Goal: Check status: Check status

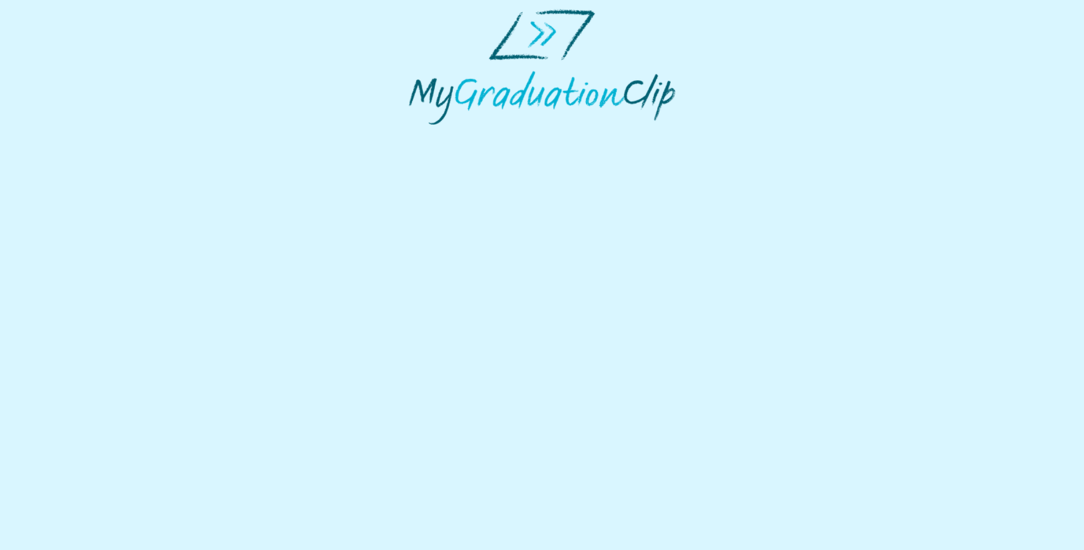
select select "**********"
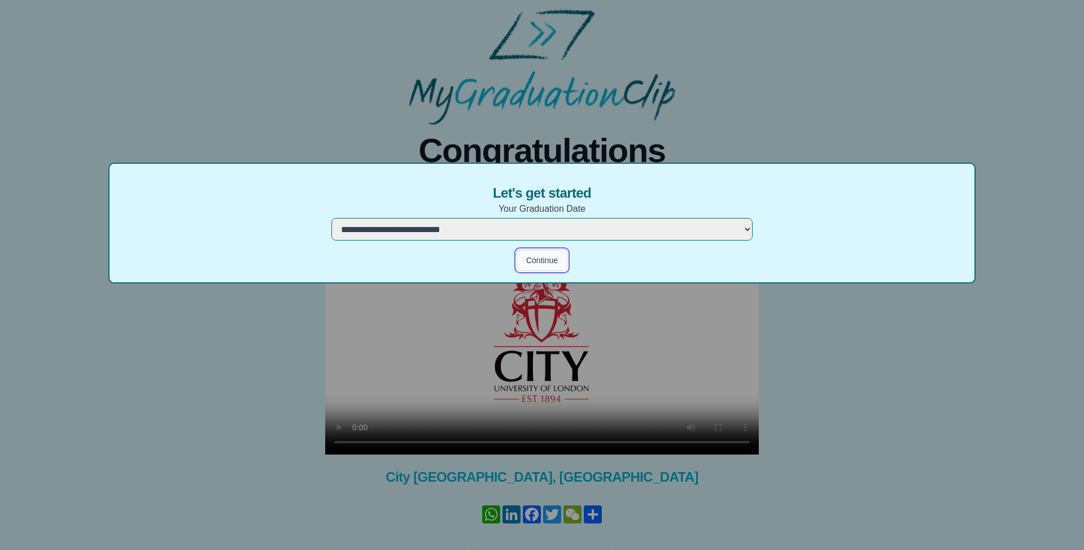
click at [553, 260] on button "Continue" at bounding box center [541, 259] width 51 height 21
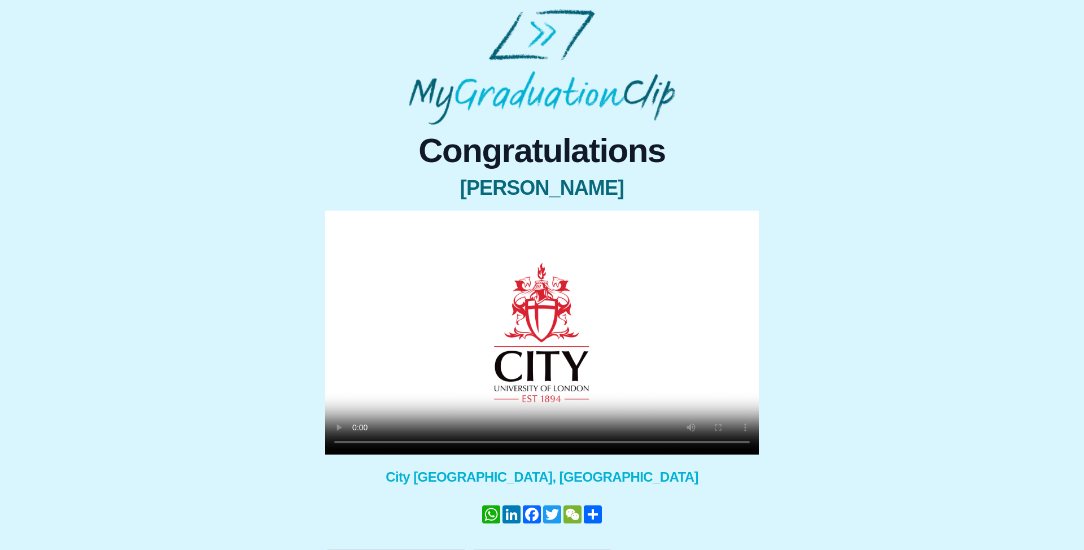
click at [499, 354] on video at bounding box center [542, 333] width 434 height 244
click at [917, 314] on div "Congratulations Dr Dominick Collis × Share your GraduationClip now! WhatsApp Li…" at bounding box center [542, 348] width 1066 height 446
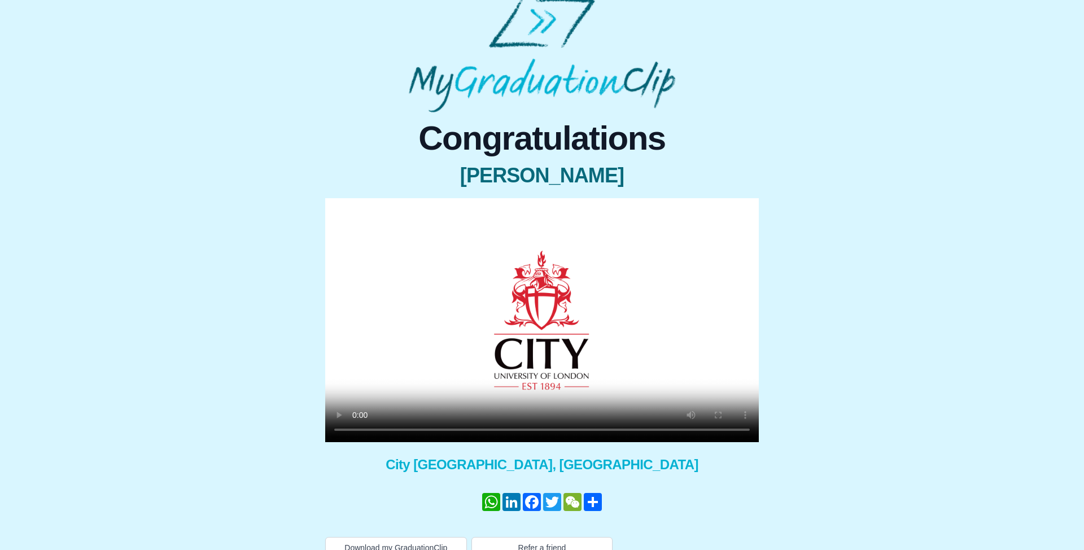
scroll to position [8, 0]
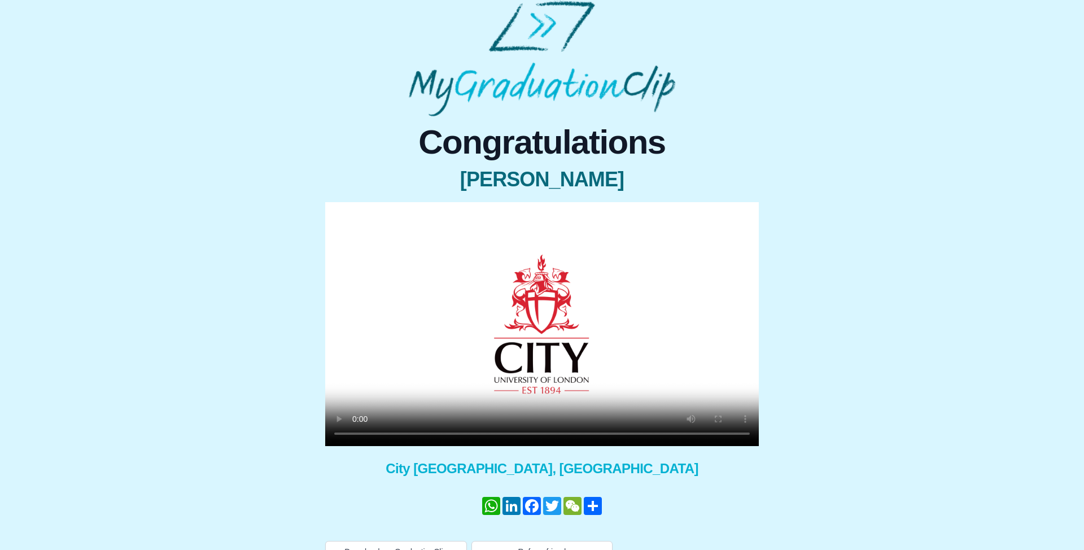
click at [624, 295] on video at bounding box center [542, 324] width 434 height 244
click at [524, 344] on video at bounding box center [542, 324] width 434 height 244
click at [522, 345] on video at bounding box center [542, 324] width 434 height 244
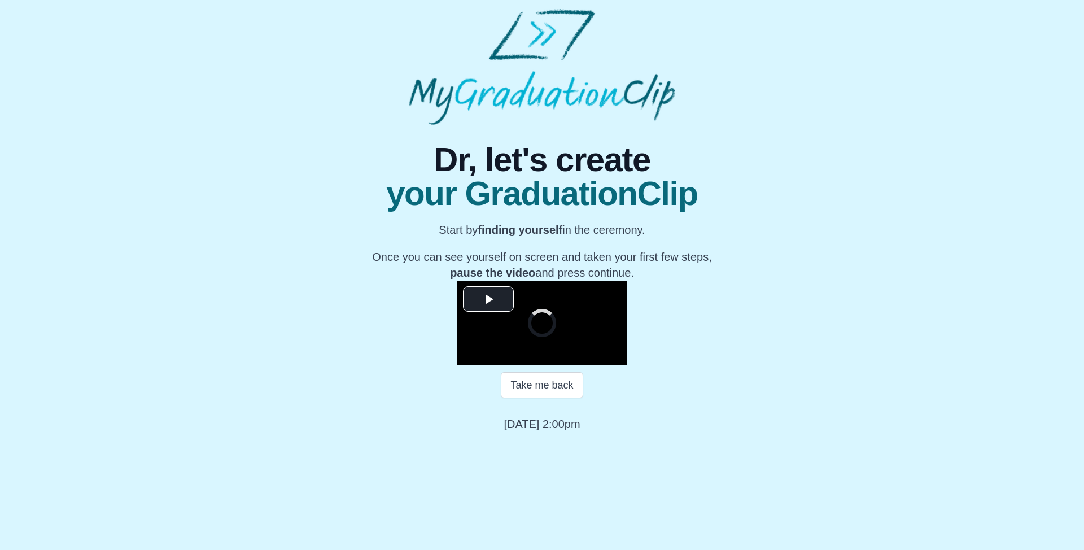
scroll to position [77, 0]
click at [513, 328] on video "Video Player" at bounding box center [541, 323] width 169 height 85
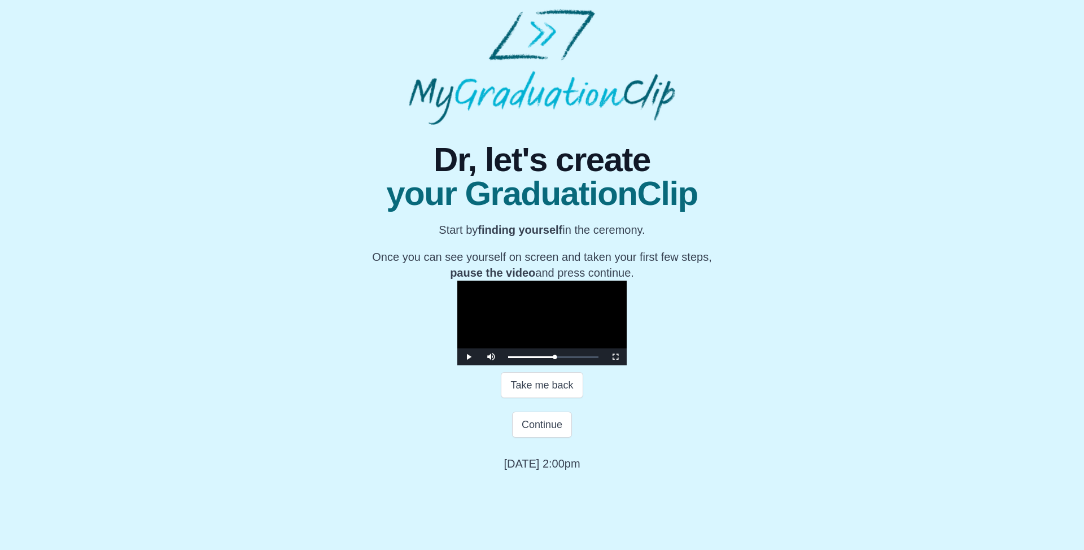
click at [513, 328] on video "Video Player" at bounding box center [541, 323] width 169 height 85
click at [512, 329] on video "Video Player" at bounding box center [541, 323] width 169 height 85
drag, startPoint x: 555, startPoint y: 539, endPoint x: 560, endPoint y: 520, distance: 19.9
click at [555, 437] on button "Continue" at bounding box center [542, 424] width 60 height 26
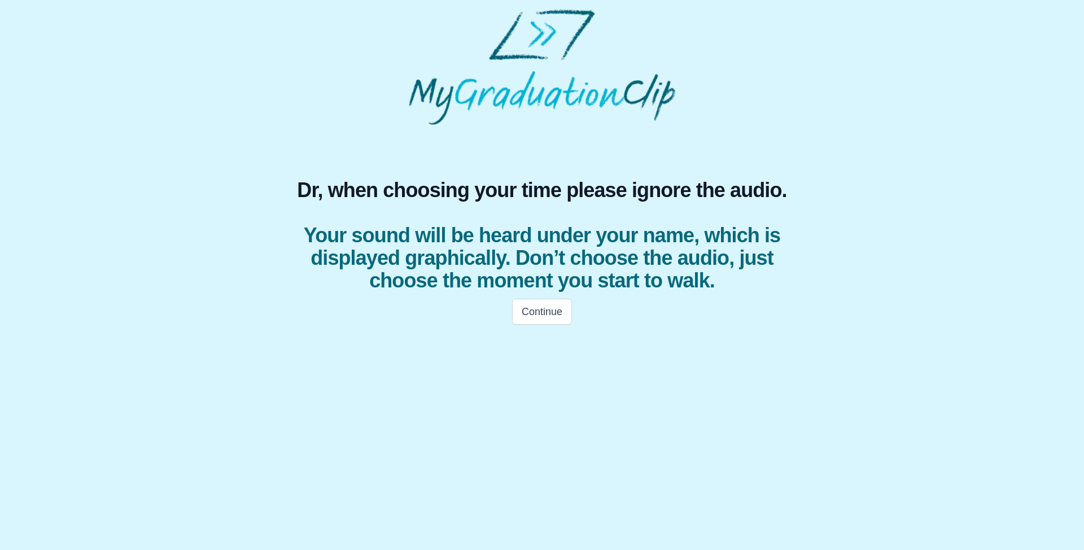
scroll to position [0, 0]
click at [524, 324] on button "Continue" at bounding box center [542, 312] width 60 height 26
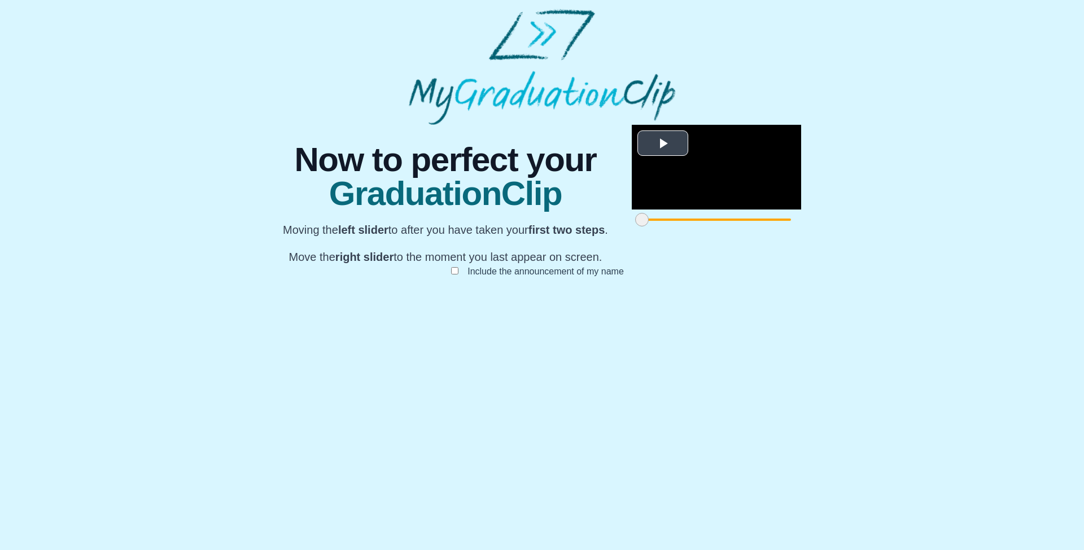
scroll to position [50, 0]
drag, startPoint x: 307, startPoint y: 491, endPoint x: 327, endPoint y: 492, distance: 20.4
click at [655, 226] on span at bounding box center [662, 220] width 14 height 14
drag, startPoint x: 773, startPoint y: 495, endPoint x: 516, endPoint y: 493, distance: 256.3
click at [839, 226] on span at bounding box center [846, 220] width 14 height 14
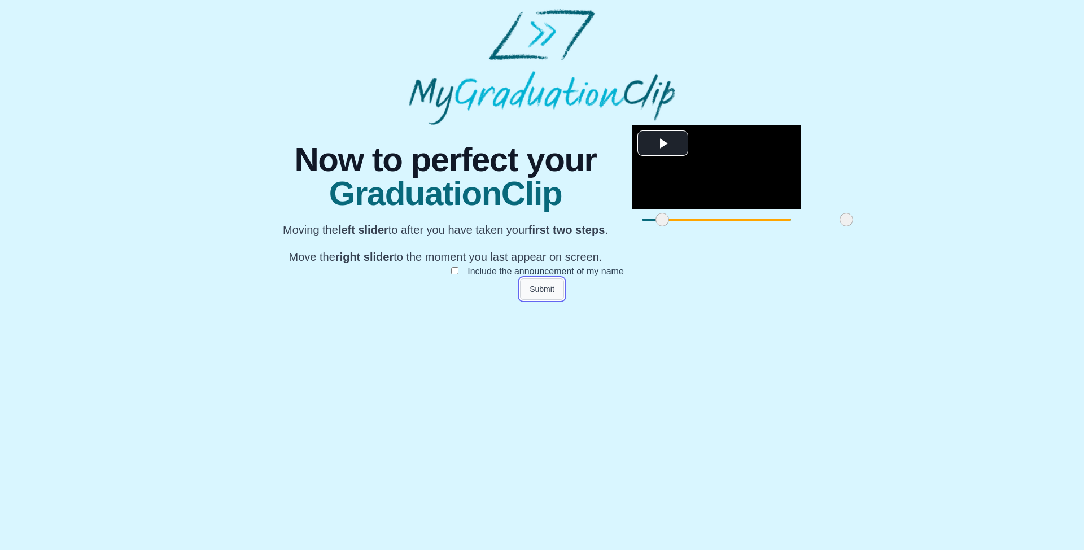
click at [549, 300] on button "Submit" at bounding box center [542, 288] width 44 height 21
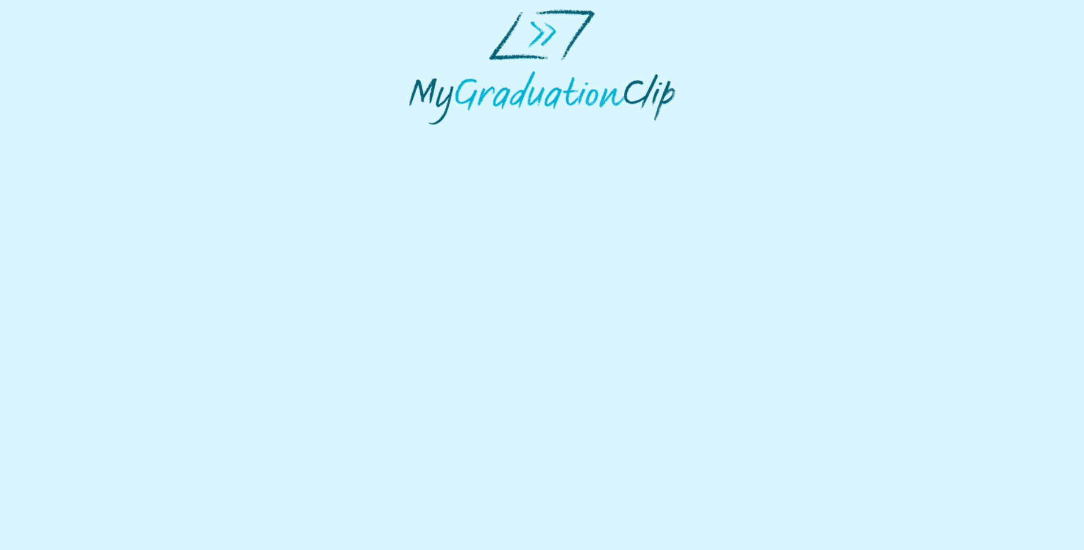
click at [987, 134] on html at bounding box center [542, 67] width 1084 height 134
select select "**********"
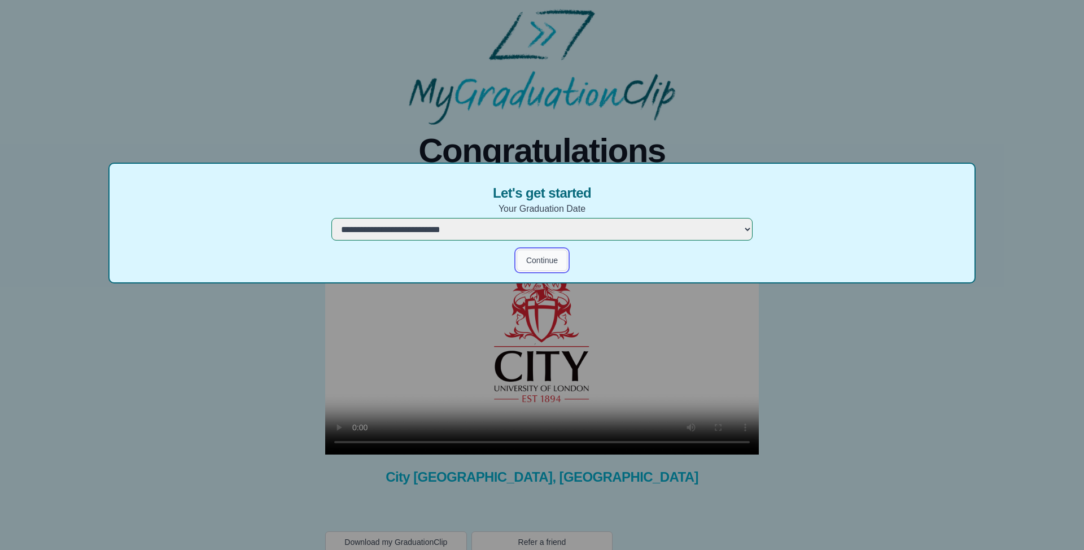
click at [548, 255] on button "Continue" at bounding box center [541, 259] width 51 height 21
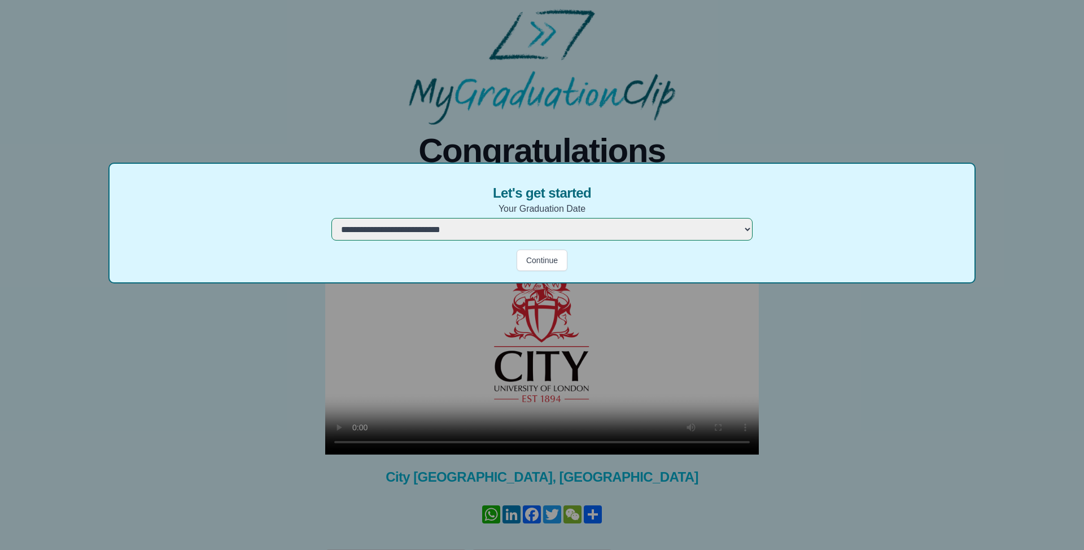
click at [535, 264] on video at bounding box center [542, 333] width 434 height 244
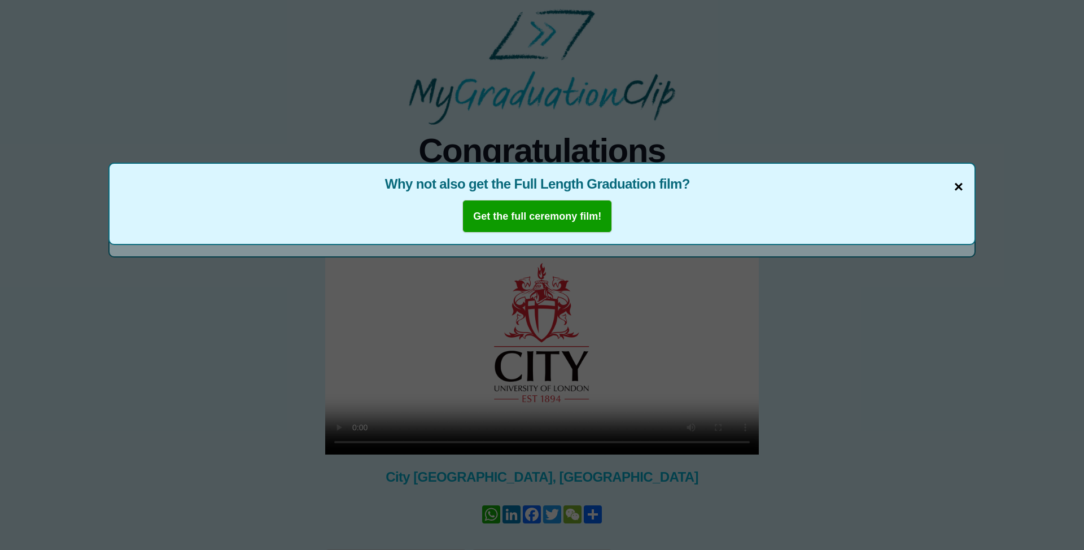
click at [959, 189] on span "×" at bounding box center [958, 187] width 9 height 24
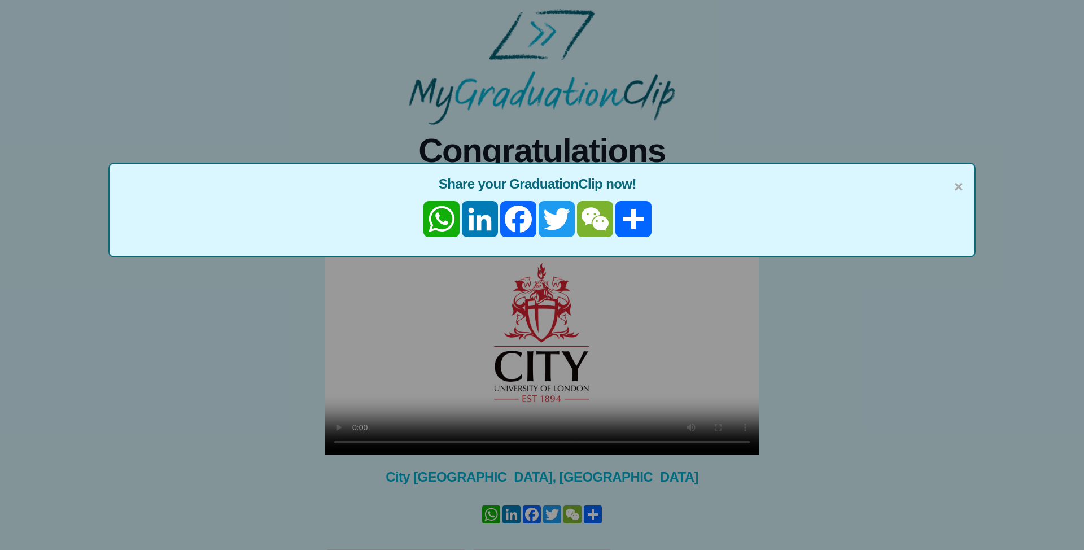
click at [959, 189] on span "×" at bounding box center [958, 187] width 9 height 24
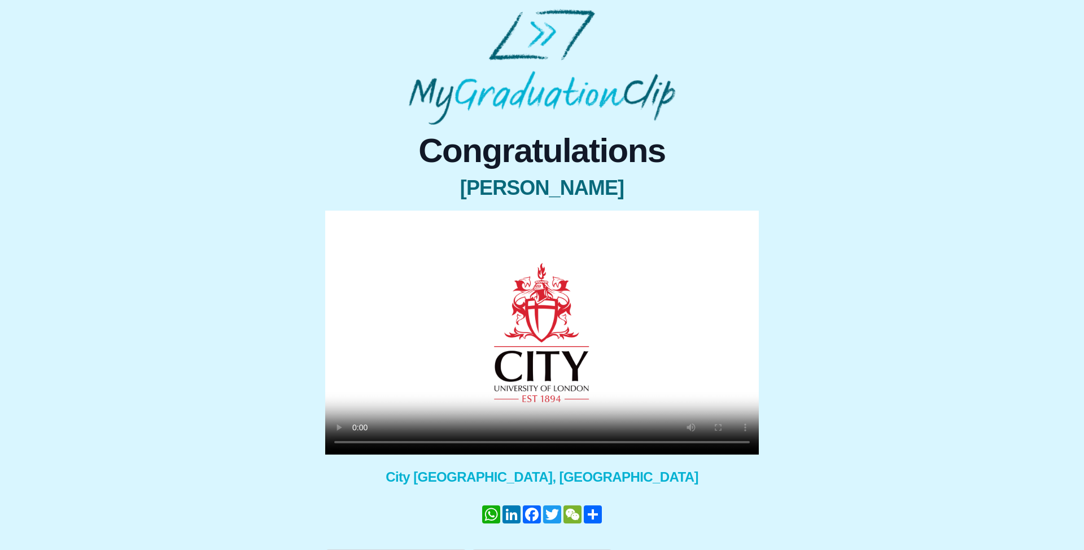
click at [514, 351] on video at bounding box center [542, 333] width 434 height 244
click at [541, 316] on video at bounding box center [542, 333] width 434 height 244
click at [616, 399] on video at bounding box center [542, 333] width 434 height 244
click at [625, 384] on video at bounding box center [542, 333] width 434 height 244
click at [515, 358] on video at bounding box center [542, 333] width 434 height 244
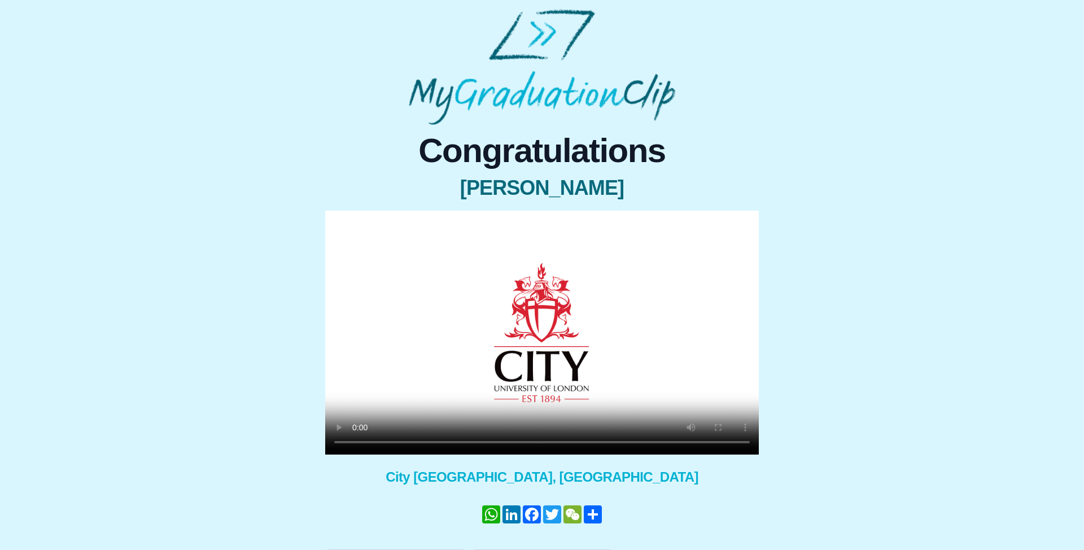
click at [515, 358] on video at bounding box center [542, 333] width 434 height 244
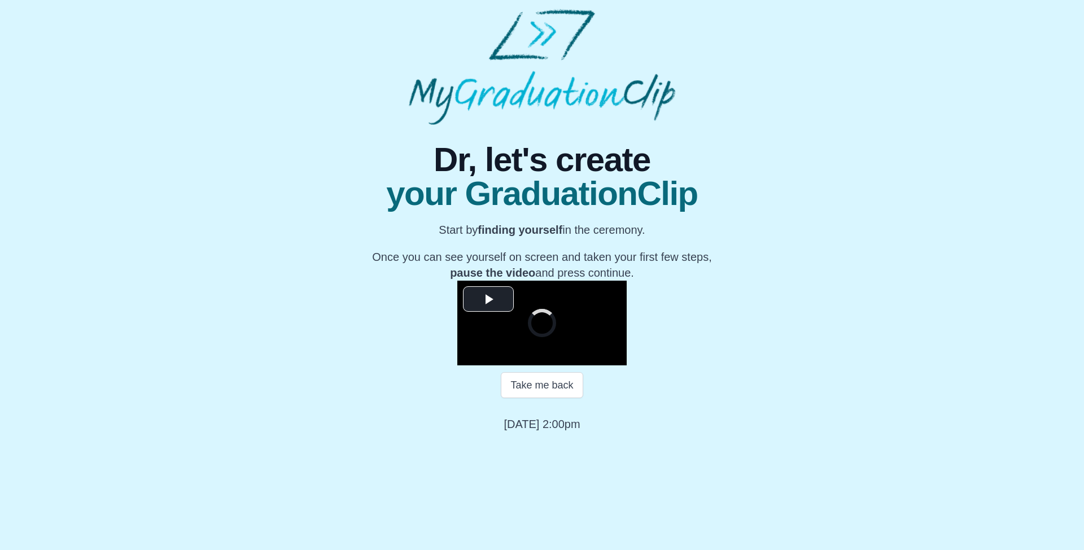
scroll to position [77, 0]
click at [558, 365] on video "Video Player" at bounding box center [541, 323] width 169 height 85
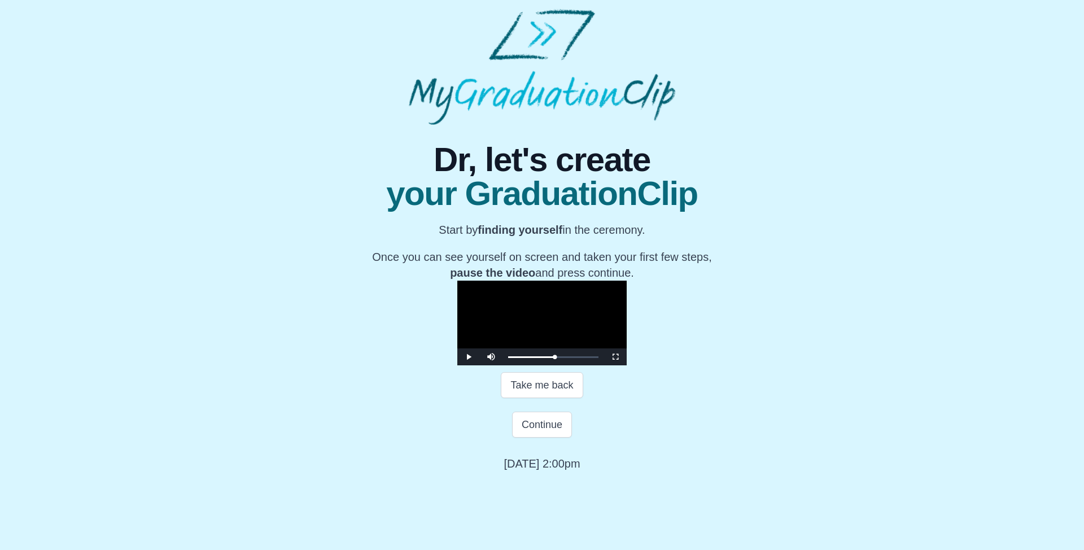
click at [558, 365] on video "Video Player" at bounding box center [541, 323] width 169 height 85
click at [529, 437] on button "Continue" at bounding box center [542, 424] width 60 height 26
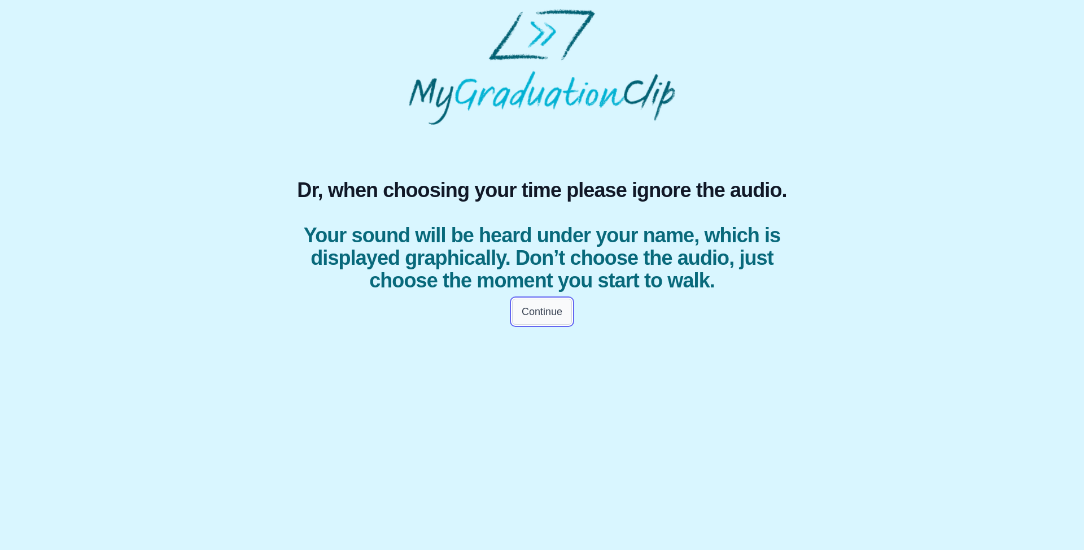
click at [552, 319] on button "Continue" at bounding box center [542, 312] width 60 height 26
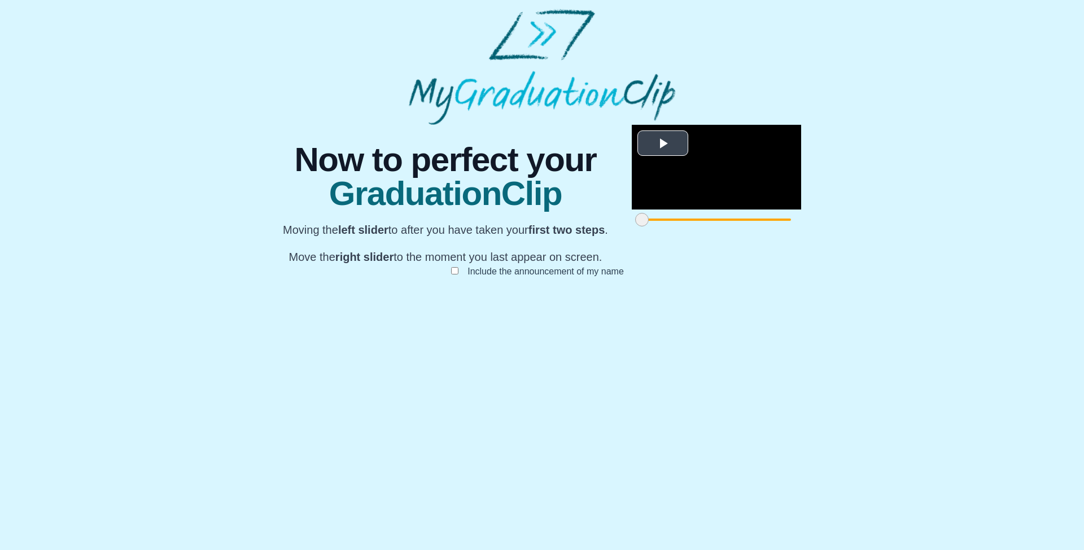
scroll to position [50, 0]
drag, startPoint x: 309, startPoint y: 496, endPoint x: 430, endPoint y: 479, distance: 122.1
click at [632, 230] on div "**********" at bounding box center [716, 177] width 169 height 105
drag, startPoint x: 771, startPoint y: 498, endPoint x: 540, endPoint y: 470, distance: 232.6
click at [632, 230] on div "**********" at bounding box center [716, 177] width 169 height 105
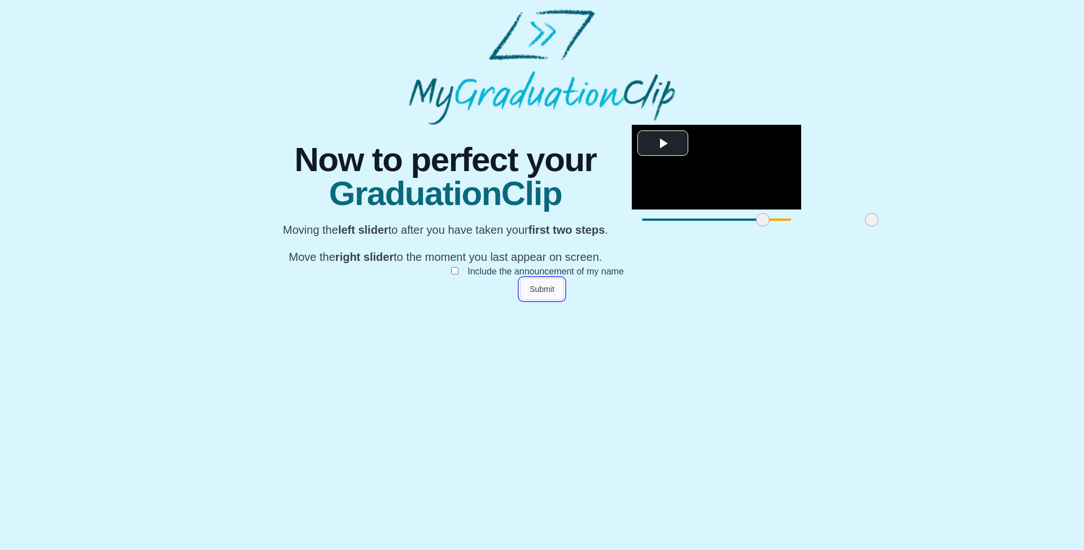
click at [538, 300] on button "Submit" at bounding box center [542, 288] width 44 height 21
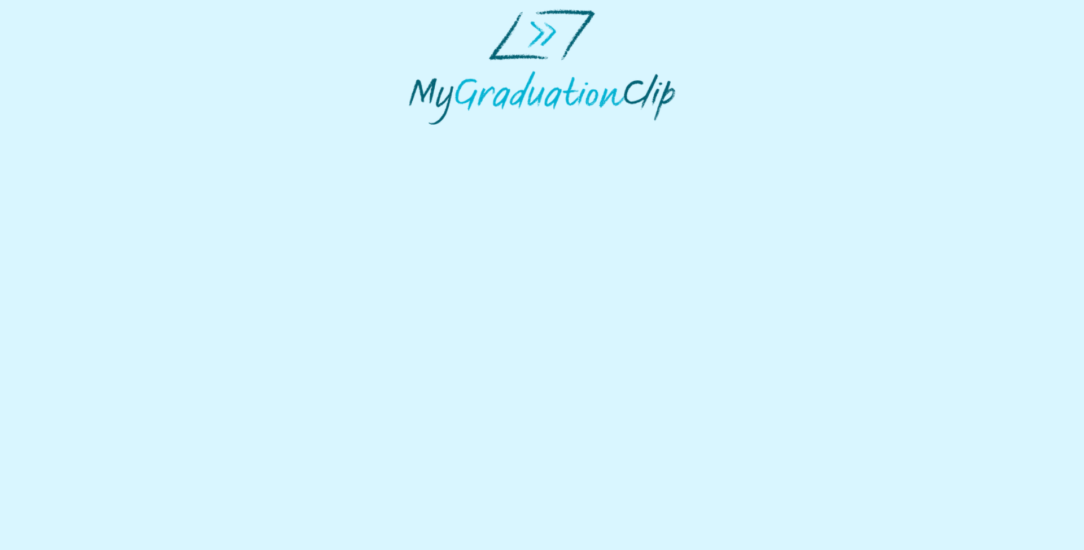
select select "**********"
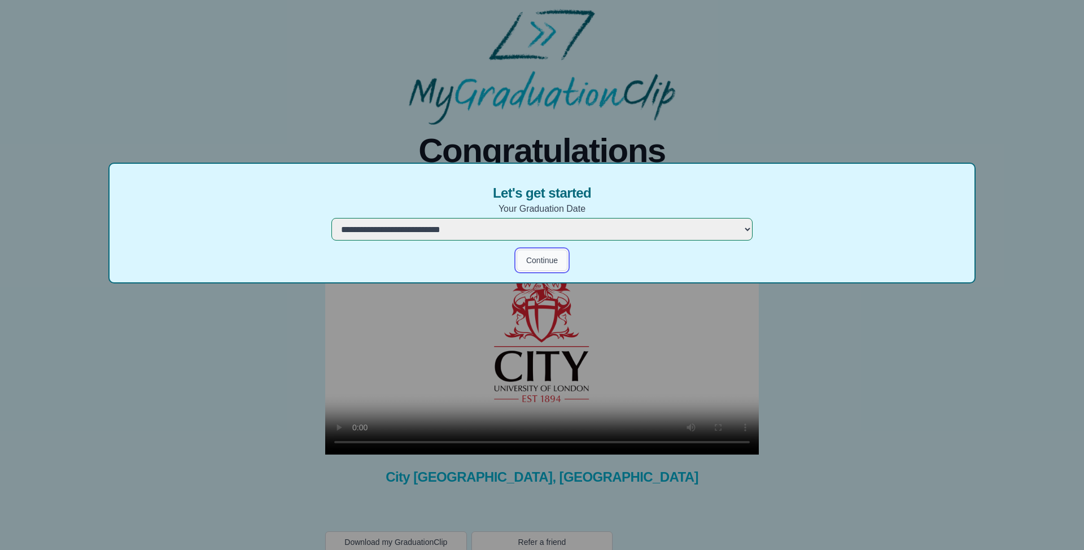
click at [536, 258] on button "Continue" at bounding box center [541, 259] width 51 height 21
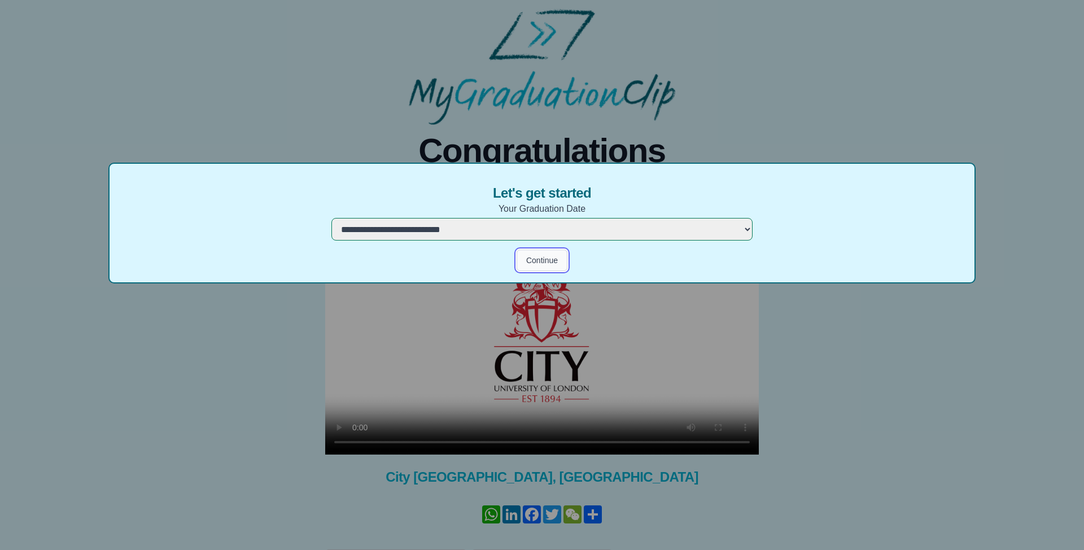
click at [549, 264] on button "Continue" at bounding box center [541, 259] width 51 height 21
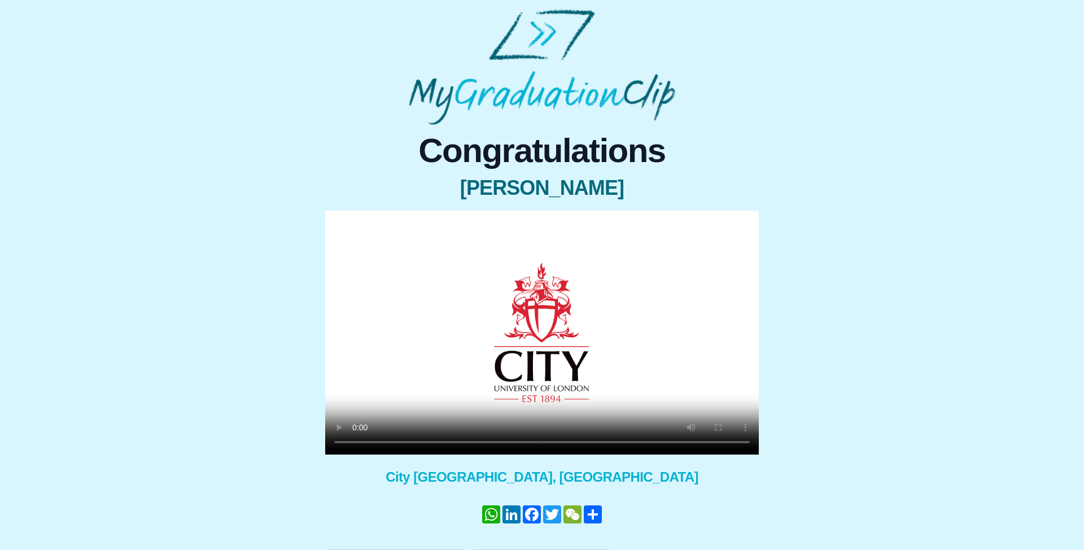
click at [516, 318] on video at bounding box center [542, 333] width 434 height 244
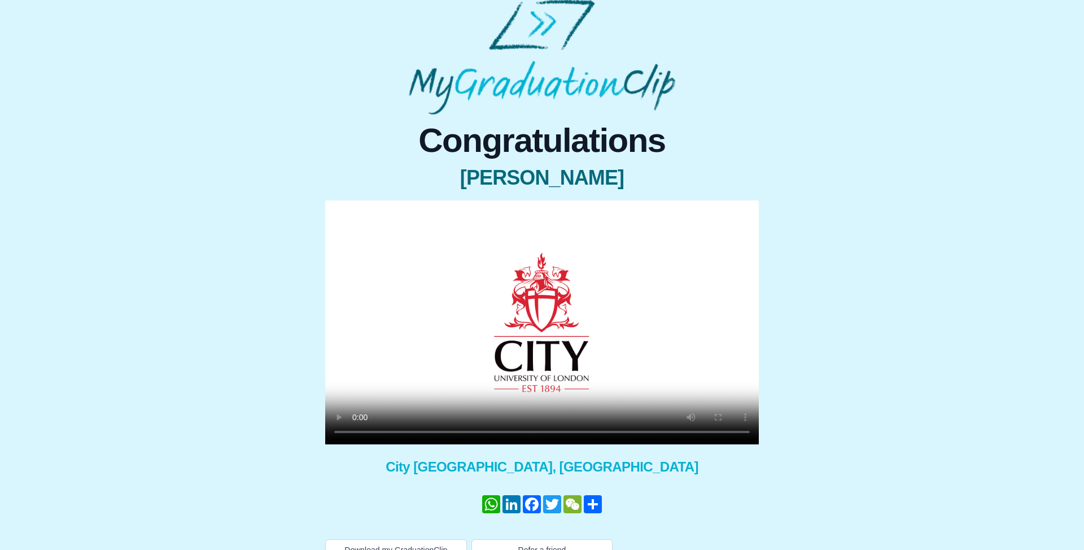
click at [572, 362] on video at bounding box center [542, 322] width 434 height 244
click at [489, 369] on video at bounding box center [542, 322] width 434 height 244
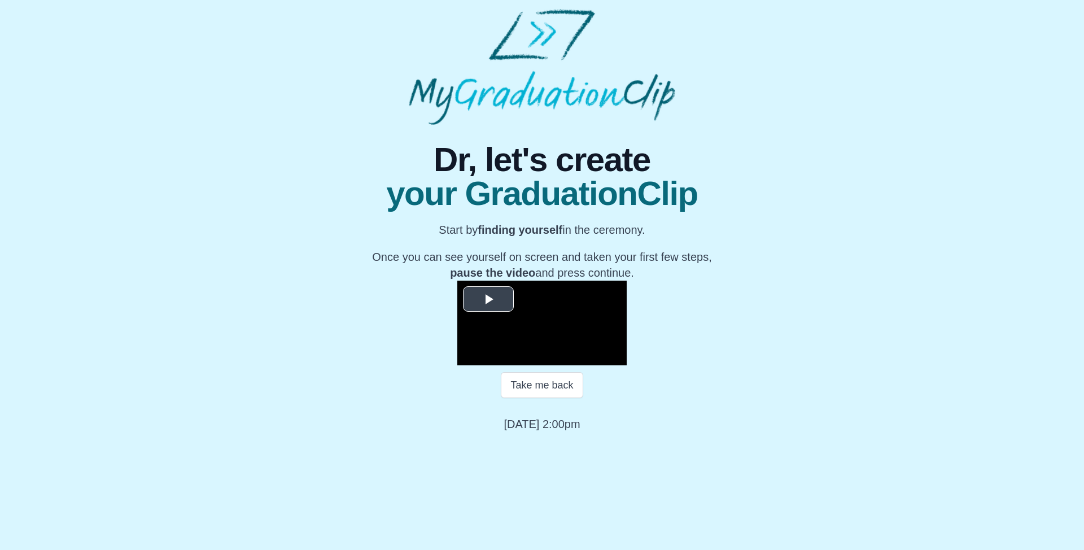
scroll to position [77, 0]
click at [525, 365] on video "Video Player" at bounding box center [541, 323] width 169 height 85
click at [612, 286] on video "Video Player" at bounding box center [541, 323] width 169 height 85
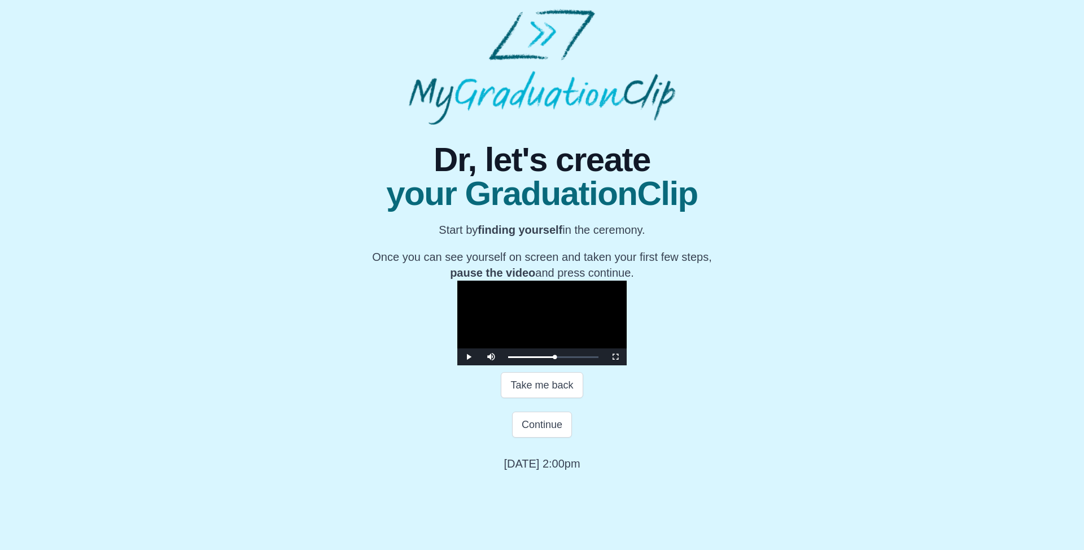
click at [612, 286] on video "Video Player" at bounding box center [541, 323] width 169 height 85
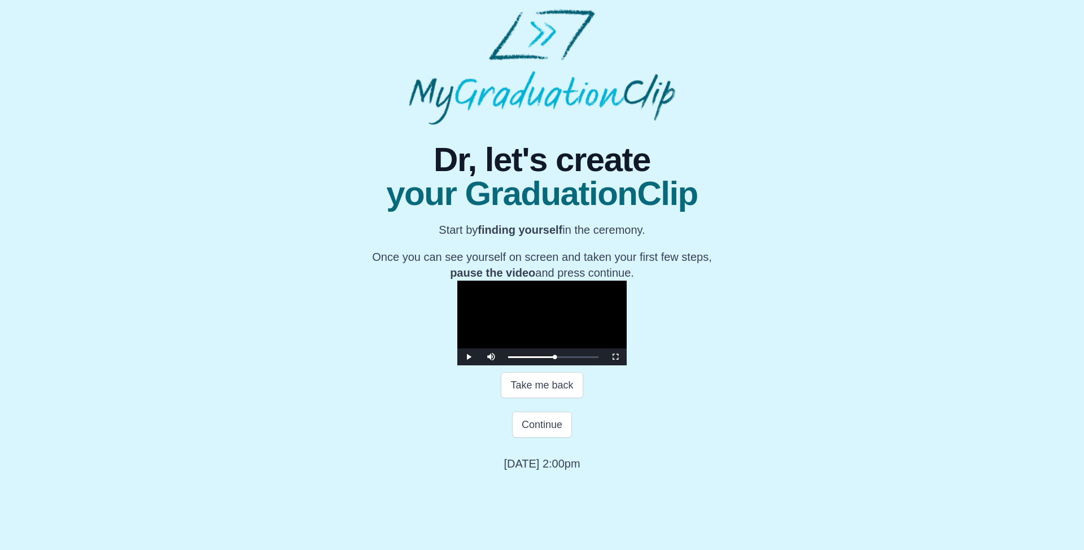
click at [612, 286] on video "Video Player" at bounding box center [541, 323] width 169 height 85
click at [516, 437] on button "Continue" at bounding box center [542, 424] width 60 height 26
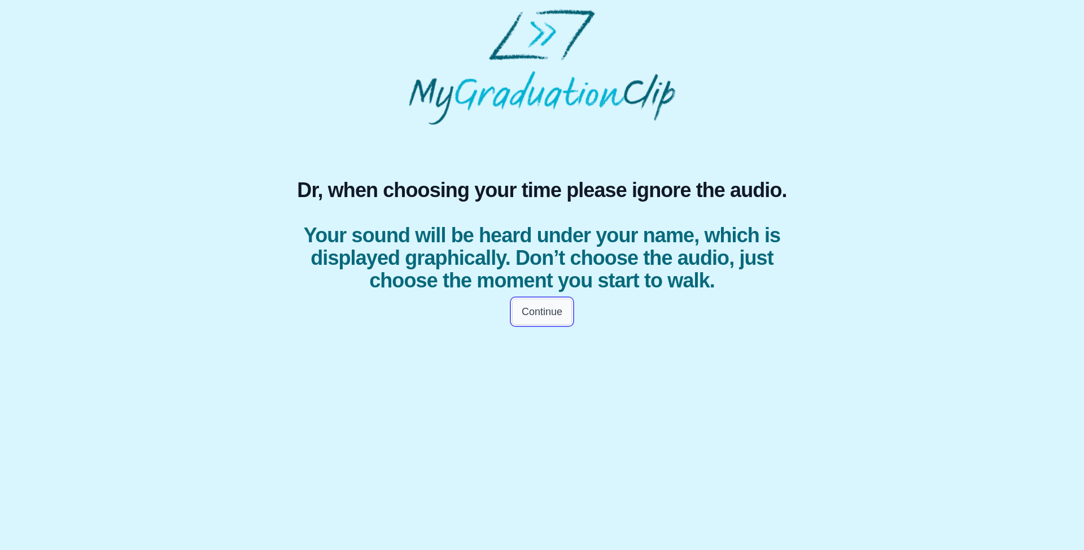
click at [558, 319] on button "Continue" at bounding box center [542, 312] width 60 height 26
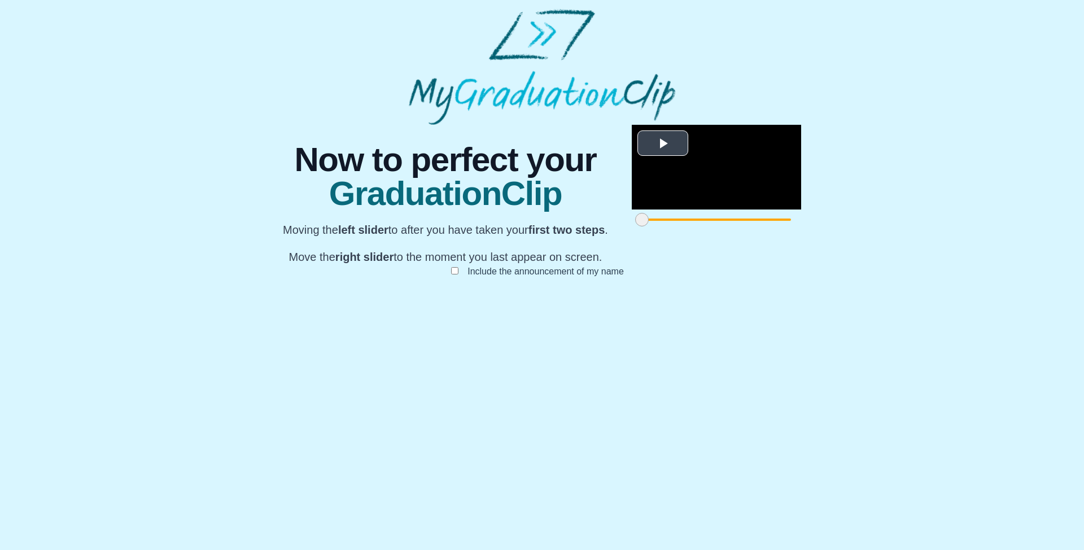
scroll to position [50, 0]
drag, startPoint x: 309, startPoint y: 497, endPoint x: 358, endPoint y: 491, distance: 49.5
click at [684, 226] on span at bounding box center [691, 220] width 14 height 14
drag, startPoint x: 770, startPoint y: 498, endPoint x: 525, endPoint y: 494, distance: 245.6
click at [850, 226] on span at bounding box center [857, 220] width 14 height 14
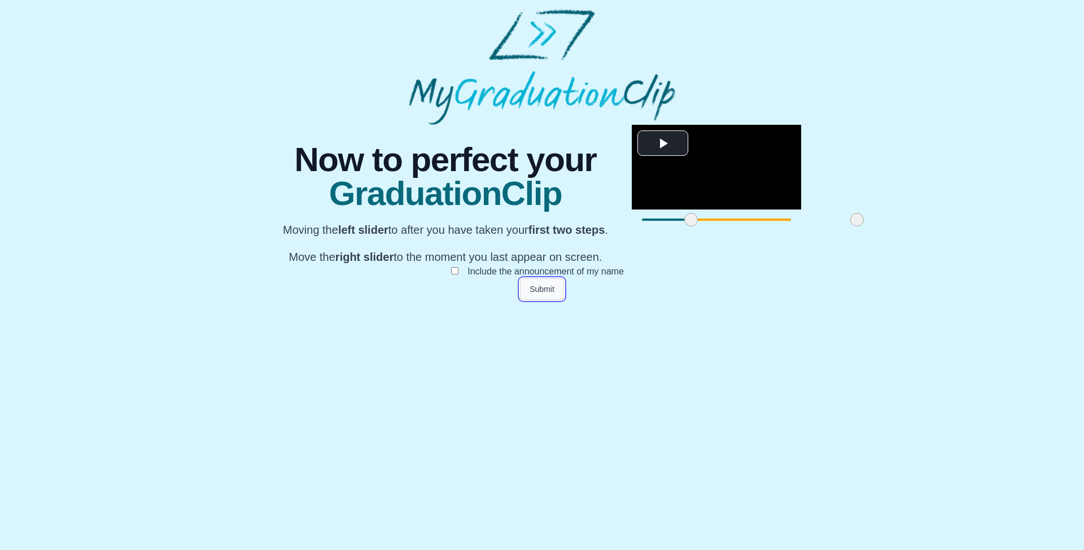
click at [526, 300] on button "Submit" at bounding box center [542, 288] width 44 height 21
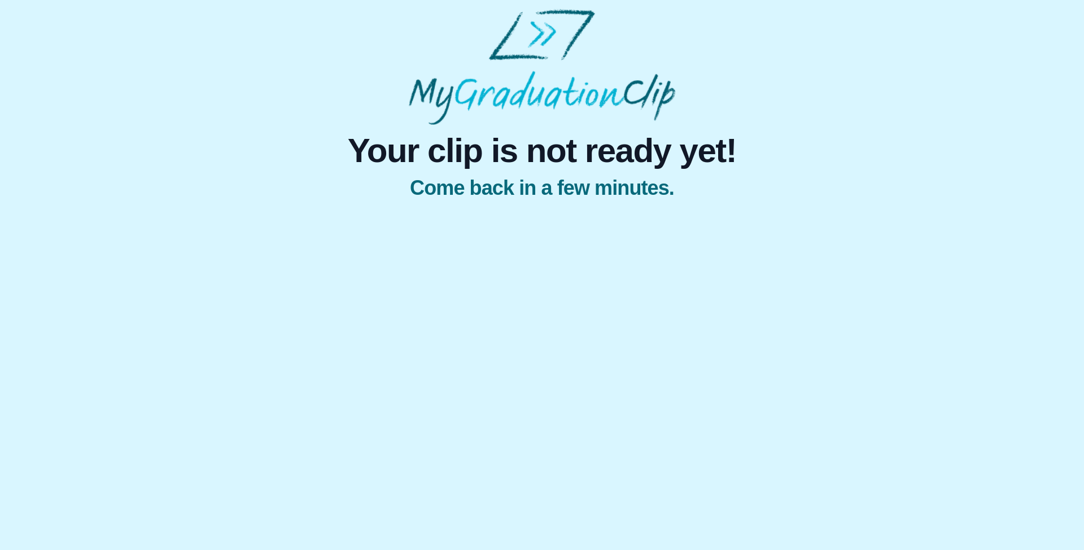
click at [535, 213] on html "Your clip is not ready yet! Come back in a few minutes." at bounding box center [542, 106] width 1084 height 213
click at [595, 213] on html "Your clip is not ready yet! Come back in a few minutes." at bounding box center [542, 106] width 1084 height 213
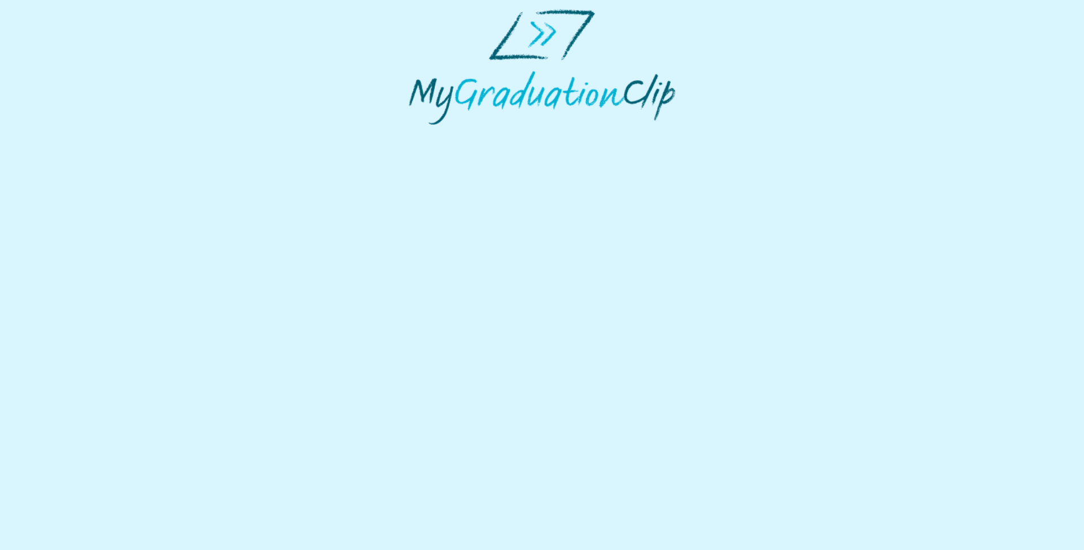
select select "**********"
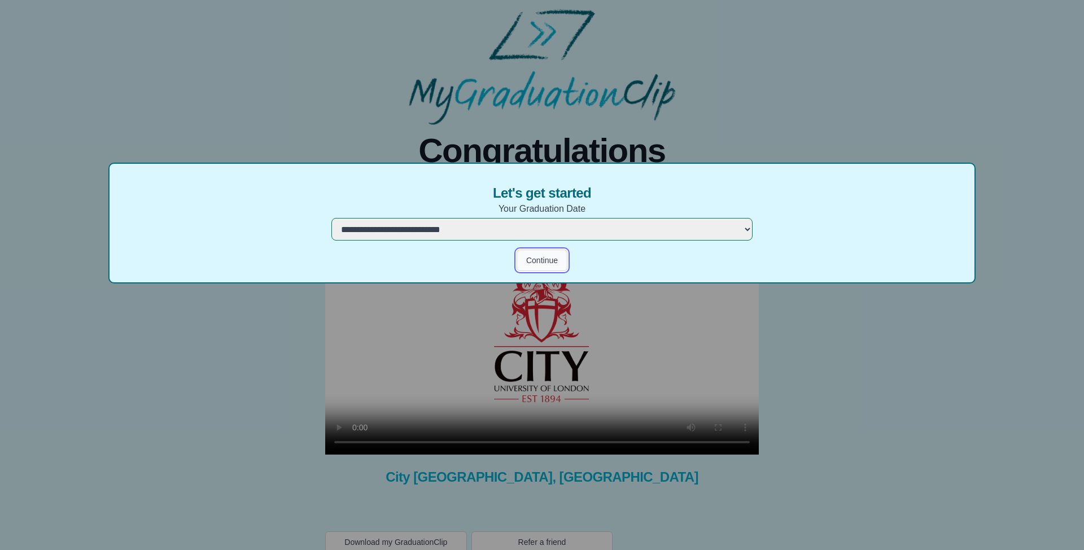
click at [548, 262] on button "Continue" at bounding box center [541, 259] width 51 height 21
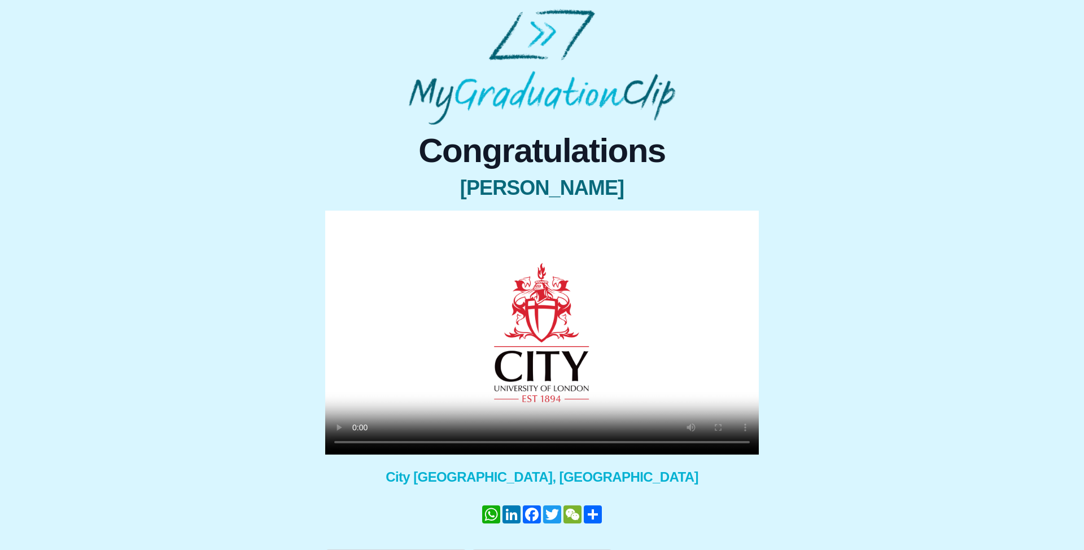
click at [515, 378] on video at bounding box center [542, 333] width 434 height 244
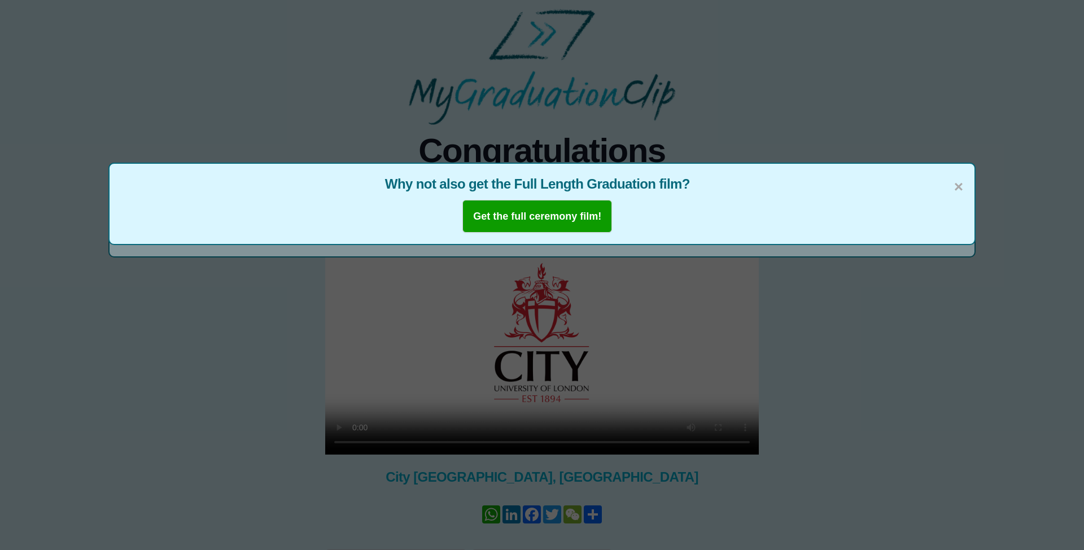
click at [959, 187] on span "×" at bounding box center [958, 187] width 9 height 24
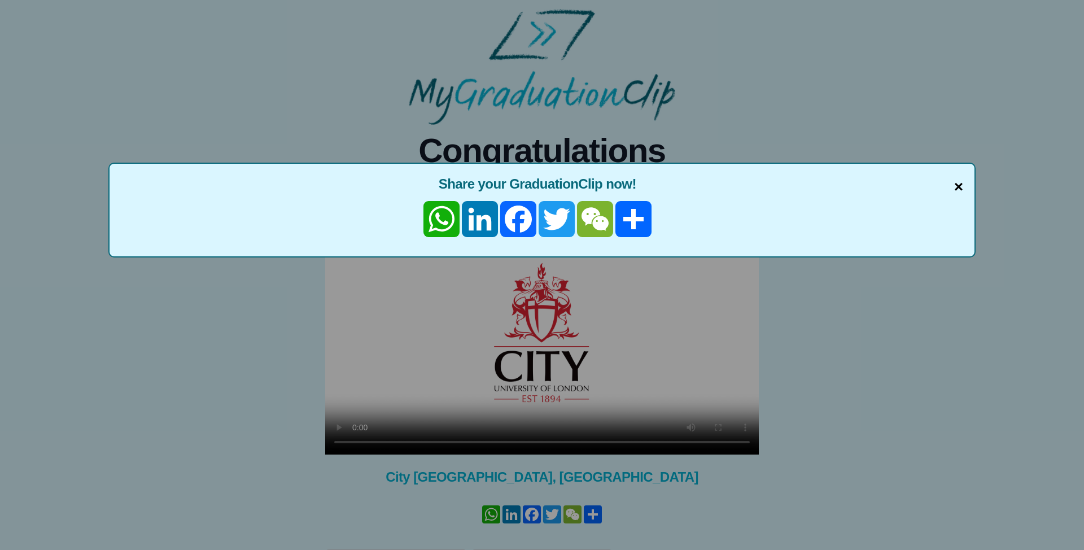
click at [959, 191] on span "×" at bounding box center [958, 187] width 9 height 24
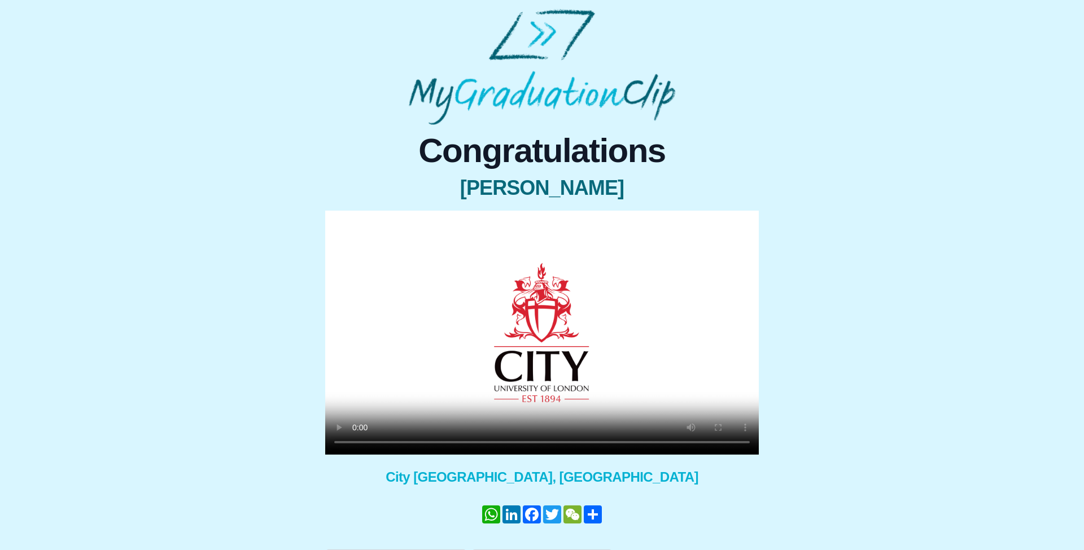
click at [496, 369] on video at bounding box center [542, 333] width 434 height 244
click at [510, 321] on video at bounding box center [542, 333] width 434 height 244
